Goal: Task Accomplishment & Management: Manage account settings

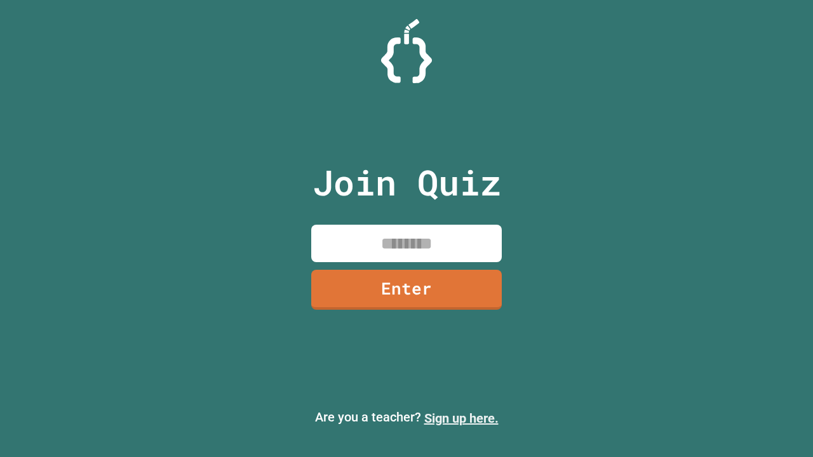
click at [461, 418] on link "Sign up here." at bounding box center [461, 418] width 74 height 15
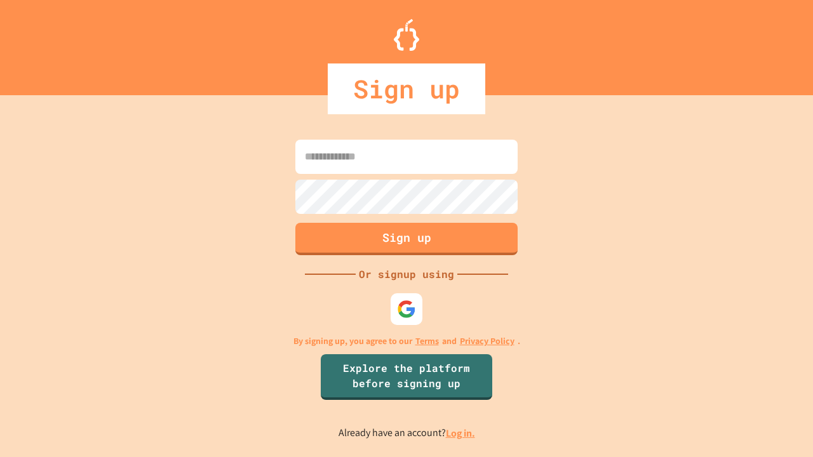
click at [461, 433] on link "Log in." at bounding box center [460, 433] width 29 height 13
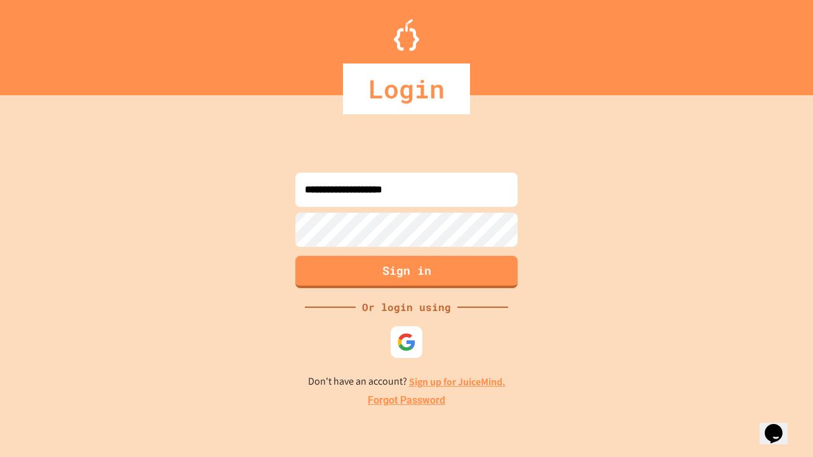
type input "**********"
